Goal: Find specific page/section: Find specific page/section

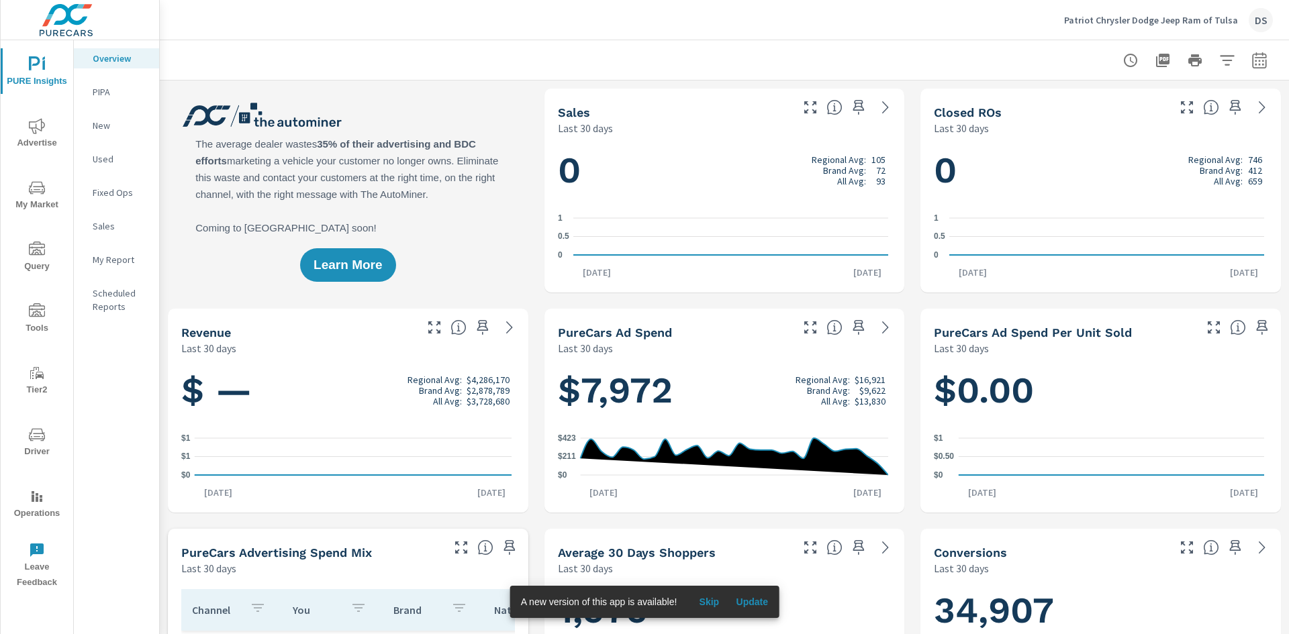
click at [36, 438] on icon "nav menu" at bounding box center [37, 435] width 16 height 16
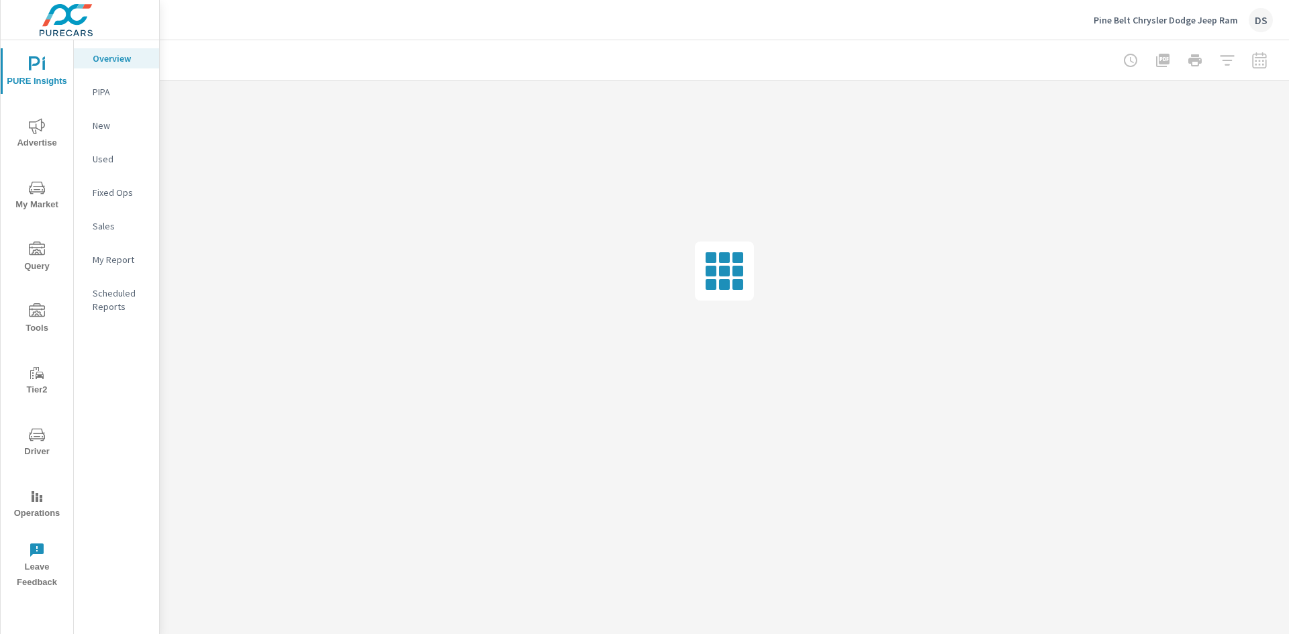
click at [38, 445] on span "Driver" at bounding box center [37, 443] width 64 height 33
click at [35, 439] on icon "nav menu" at bounding box center [37, 434] width 16 height 13
click at [36, 440] on icon "nav menu" at bounding box center [37, 435] width 16 height 16
